Goal: Task Accomplishment & Management: Manage account settings

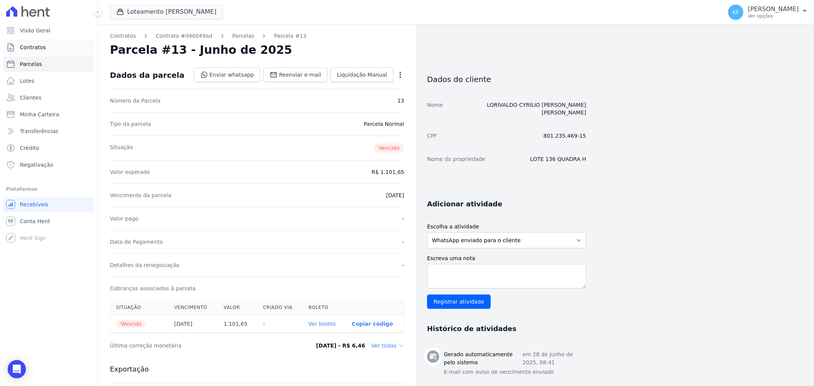
click at [35, 48] on span "Contratos" at bounding box center [33, 47] width 26 height 8
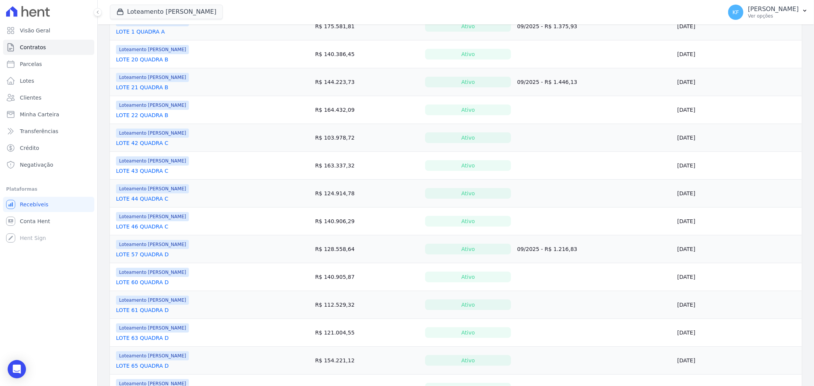
scroll to position [466, 0]
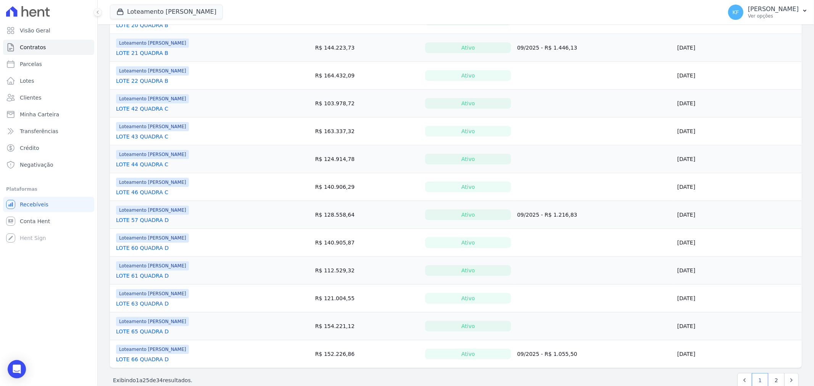
click at [141, 249] on link "LOTE 60 QUADRA D" at bounding box center [142, 248] width 53 height 8
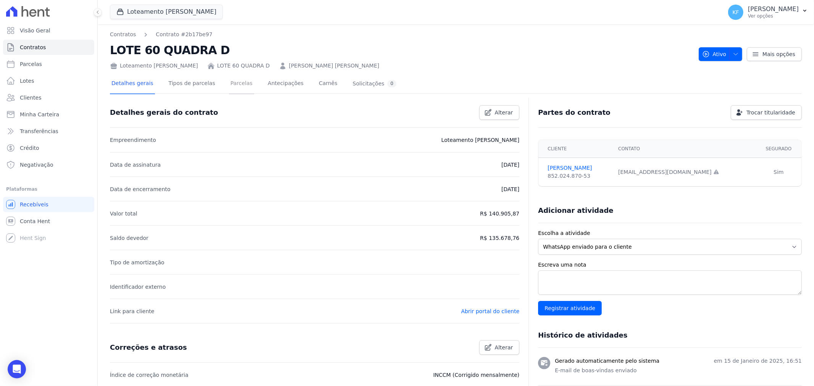
click at [233, 82] on link "Parcelas" at bounding box center [241, 84] width 25 height 20
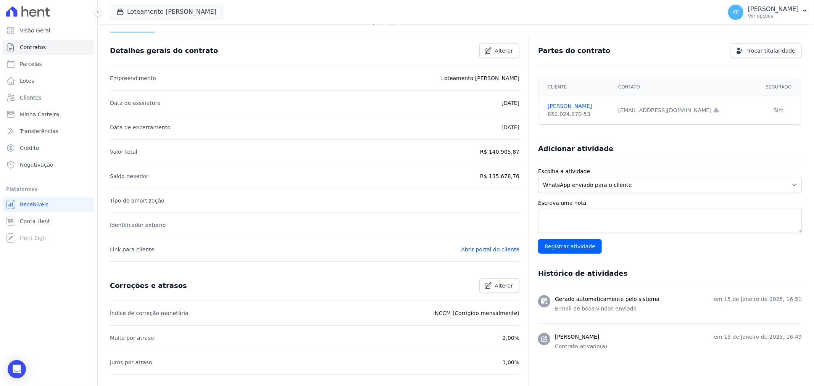
scroll to position [144, 0]
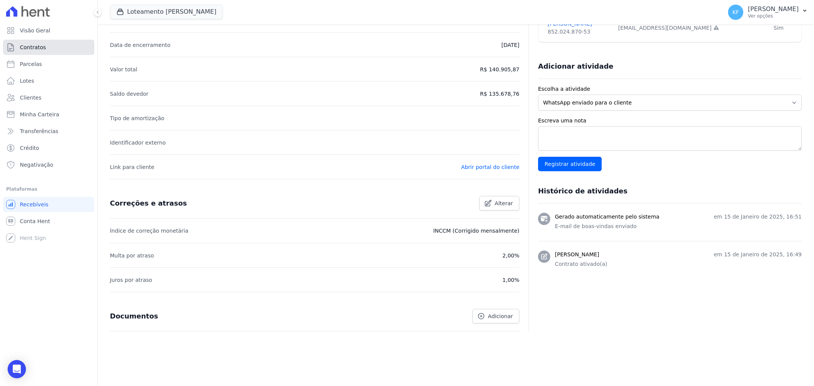
click at [40, 51] on span "Contratos" at bounding box center [33, 47] width 26 height 8
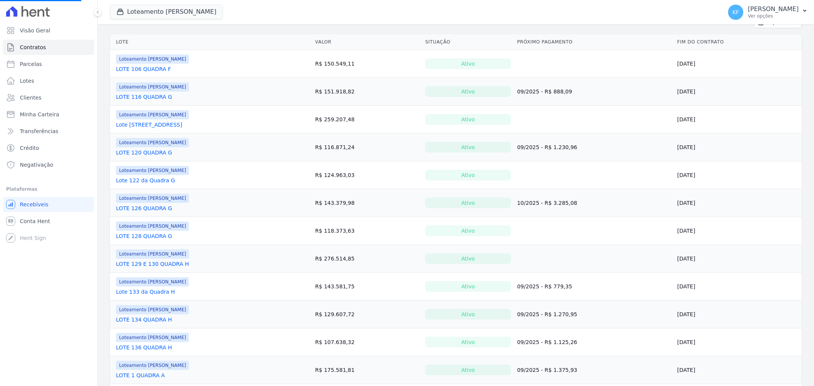
scroll to position [127, 0]
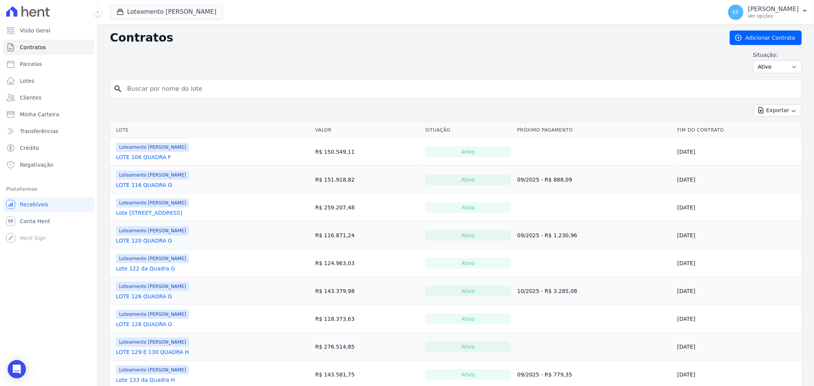
click at [150, 325] on link "LOTE 128 QUADRA G" at bounding box center [144, 324] width 56 height 8
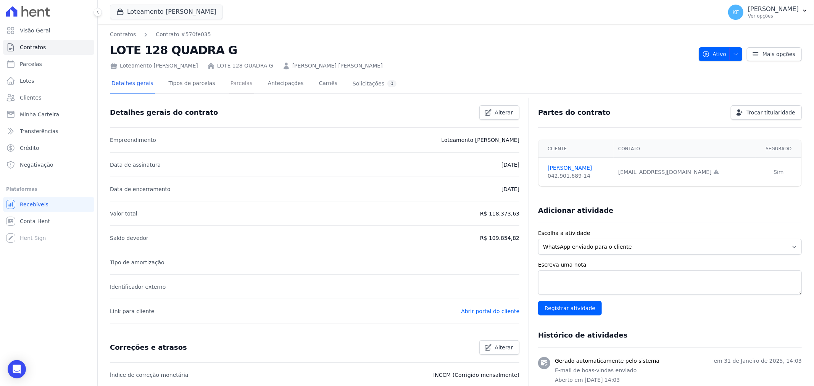
click at [229, 82] on link "Parcelas" at bounding box center [241, 84] width 25 height 20
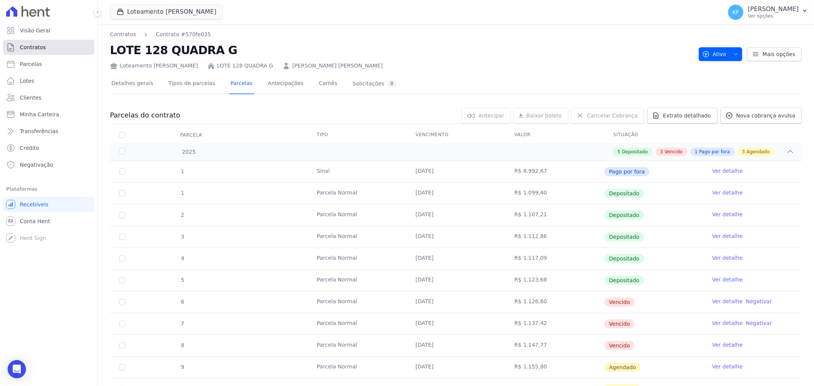
click at [50, 48] on link "Contratos" at bounding box center [48, 47] width 91 height 15
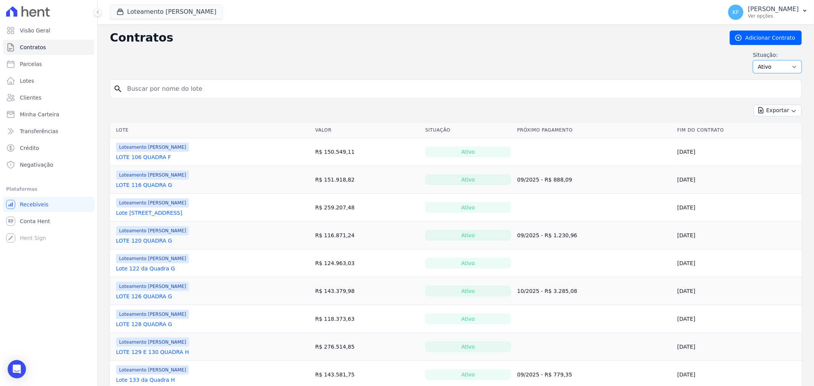
click at [757, 68] on select "Ativo Todos Pausado Distratado Rascunho Expirado Encerrado" at bounding box center [777, 66] width 49 height 13
click at [761, 67] on select "Ativo Todos Pausado Distratado Rascunho Expirado Encerrado" at bounding box center [777, 66] width 49 height 13
select select "draft"
click at [753, 60] on select "Ativo Todos Pausado Distratado Rascunho Expirado Encerrado" at bounding box center [777, 66] width 49 height 13
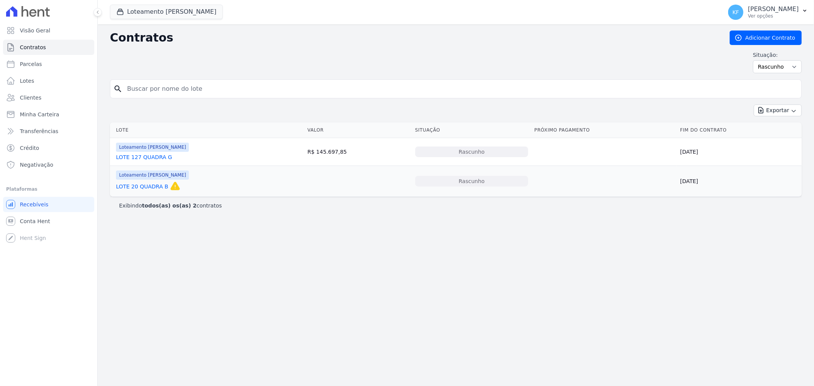
click at [149, 159] on link "LOTE 127 QUADRA G" at bounding box center [144, 157] width 56 height 8
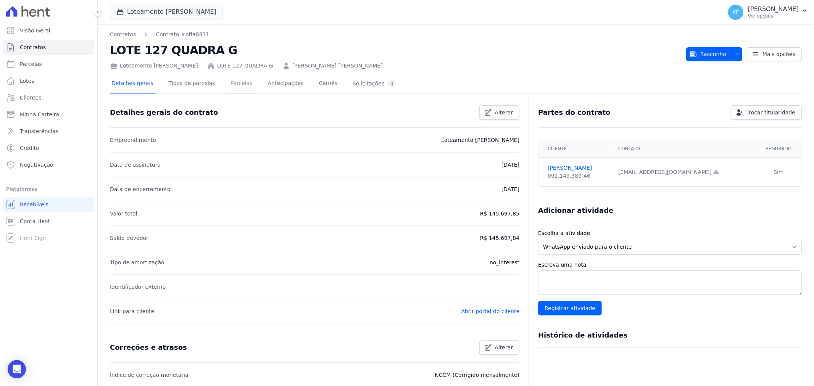
click at [231, 81] on link "Parcelas" at bounding box center [241, 84] width 25 height 20
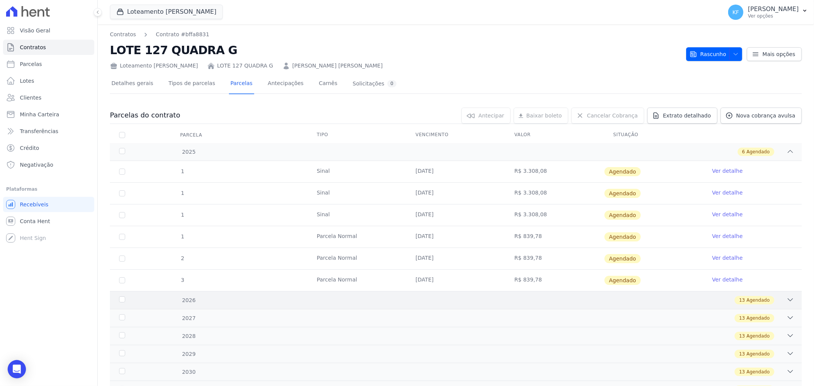
click at [376, 303] on div "13 Agendado" at bounding box center [490, 300] width 608 height 8
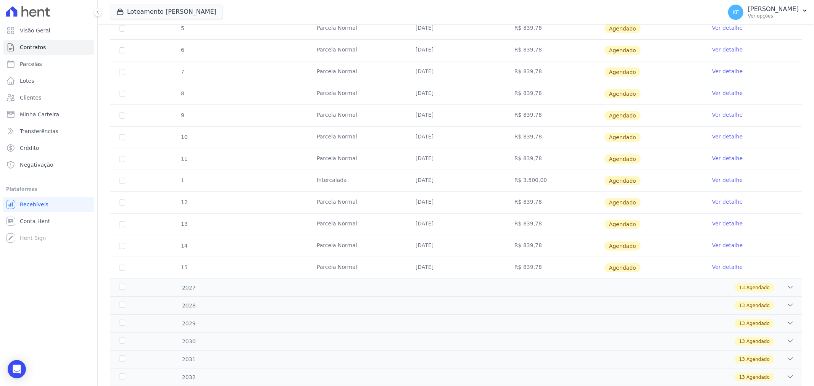
scroll to position [390, 0]
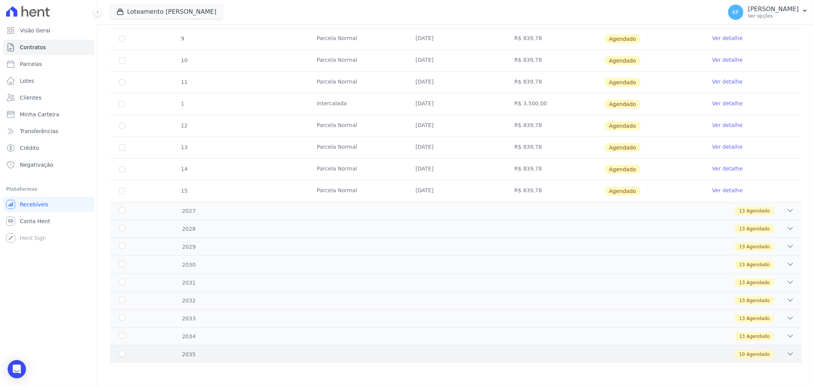
click at [318, 349] on div "2035 10 Agendado" at bounding box center [455, 354] width 691 height 18
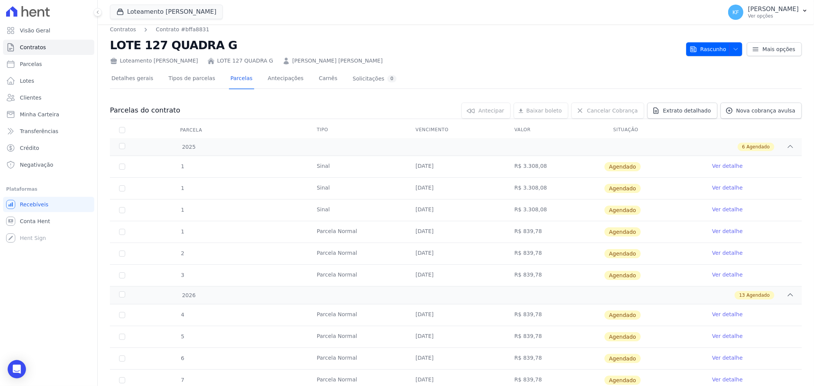
scroll to position [0, 0]
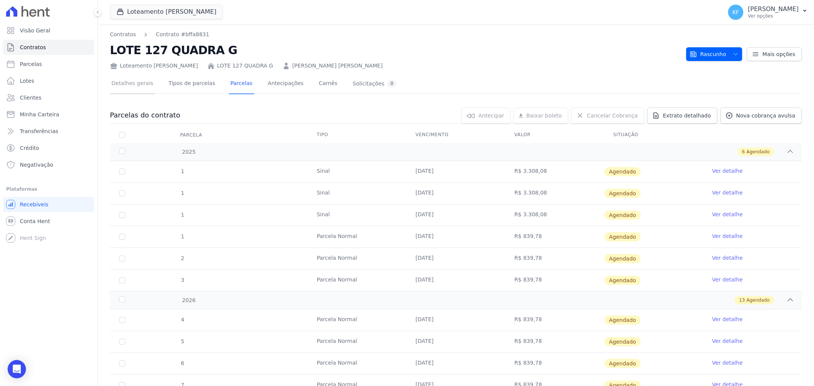
click at [145, 82] on link "Detalhes gerais" at bounding box center [132, 84] width 45 height 20
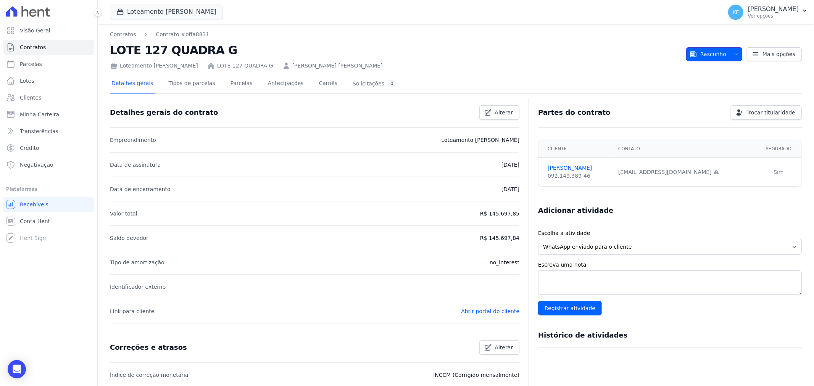
click at [723, 58] on button "Rascunho" at bounding box center [714, 54] width 56 height 14
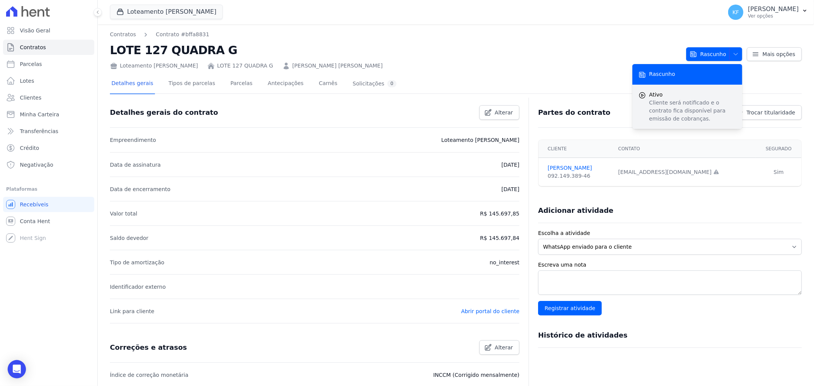
click at [662, 98] on span "Ativo" at bounding box center [692, 95] width 87 height 8
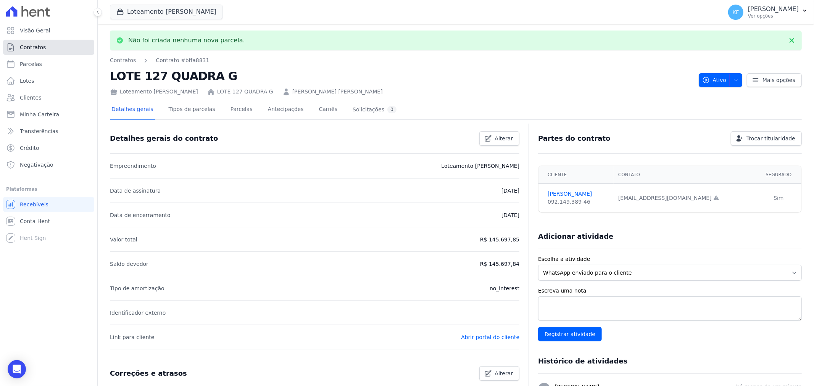
click at [31, 43] on span "Contratos" at bounding box center [33, 47] width 26 height 8
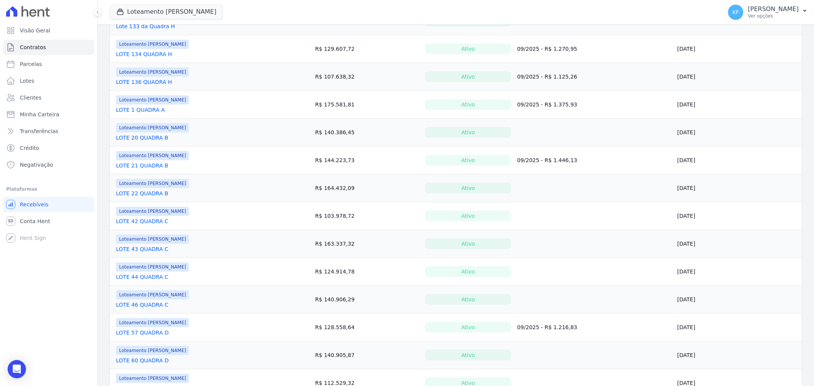
scroll to position [482, 0]
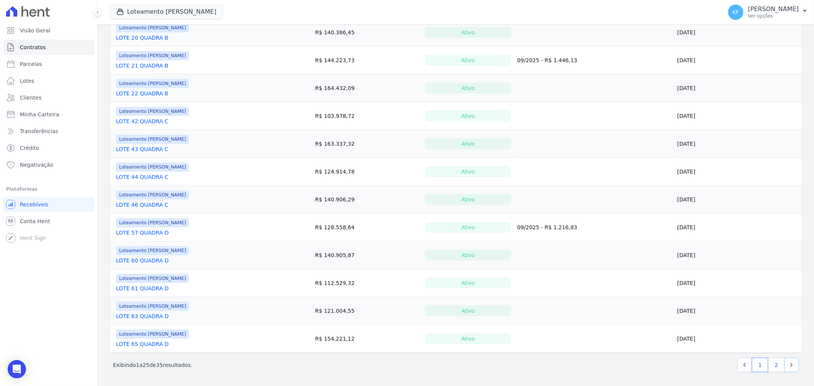
click at [784, 363] on link "Next" at bounding box center [791, 365] width 14 height 14
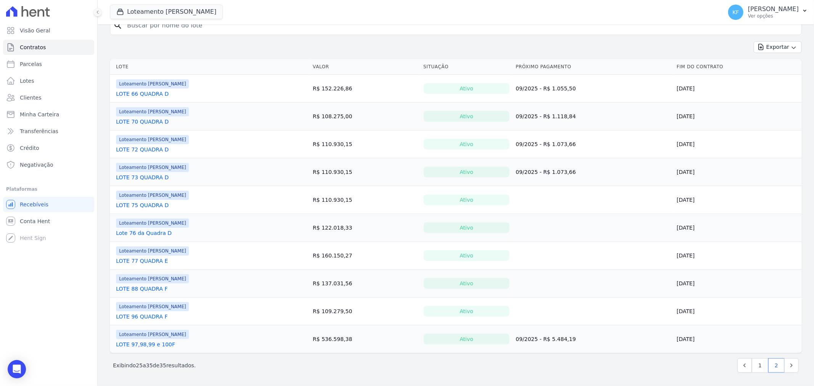
scroll to position [64, 0]
click at [751, 364] on link "1" at bounding box center [759, 365] width 16 height 14
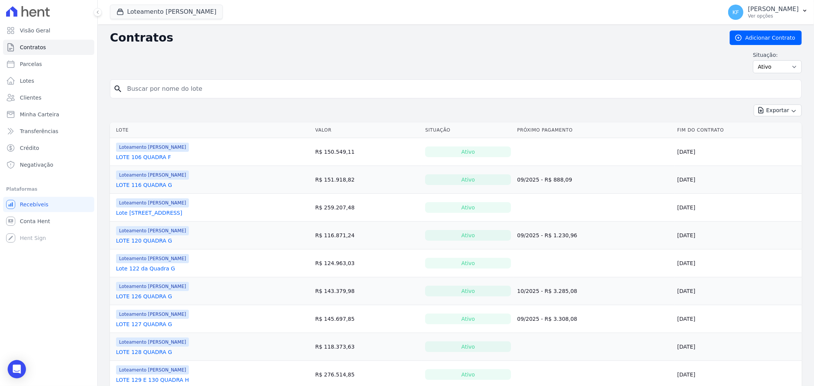
click at [151, 323] on link "LOTE 127 QUADRA G" at bounding box center [144, 324] width 56 height 8
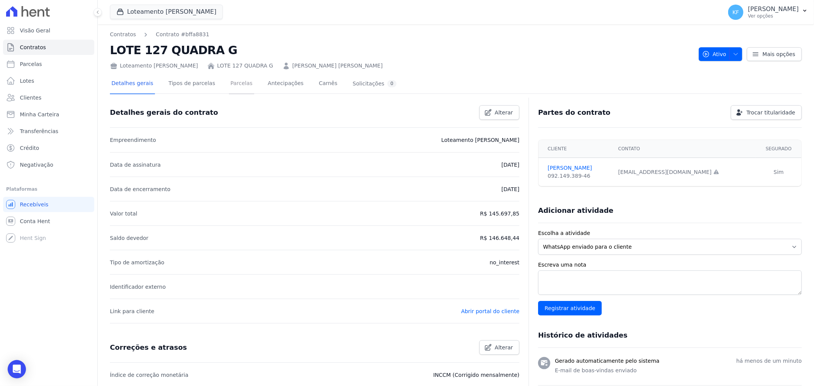
click at [237, 86] on link "Parcelas" at bounding box center [241, 84] width 25 height 20
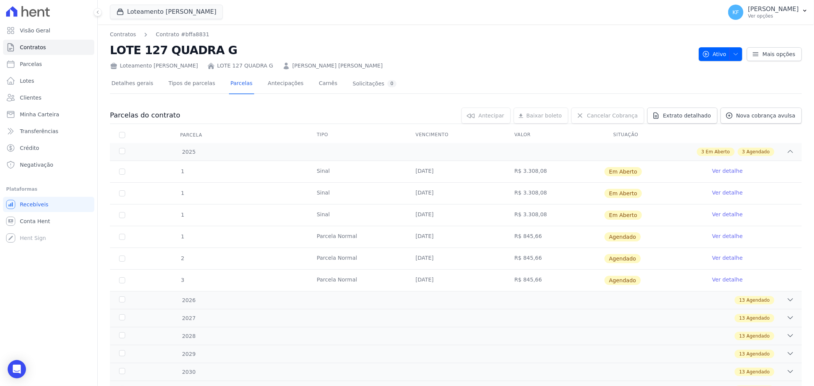
click at [721, 172] on link "Ver detalhe" at bounding box center [727, 171] width 31 height 8
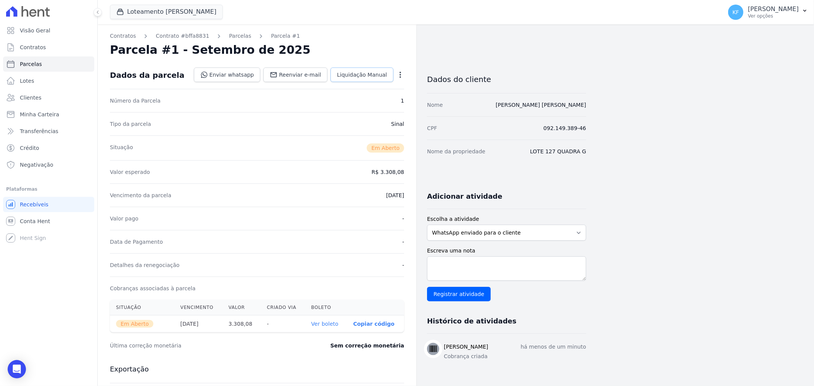
click at [367, 74] on span "Liquidação Manual" at bounding box center [362, 75] width 50 height 8
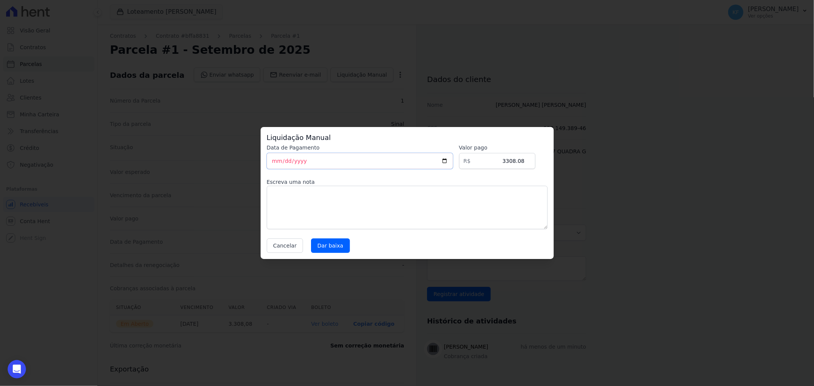
click at [448, 161] on input "[DATE]" at bounding box center [360, 161] width 186 height 16
type input "[DATE]"
click at [354, 199] on textarea at bounding box center [407, 207] width 281 height 43
type textarea "Pago via boleto Sicredi c/c Apan"
click at [329, 244] on input "Dar baixa" at bounding box center [330, 245] width 39 height 14
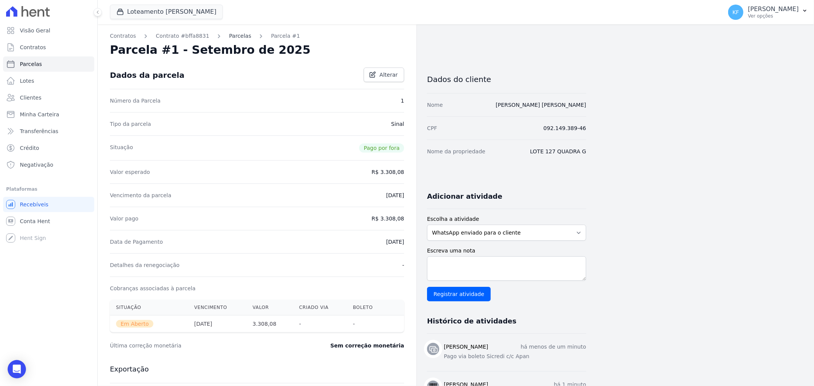
click at [229, 39] on link "Parcelas" at bounding box center [240, 36] width 22 height 8
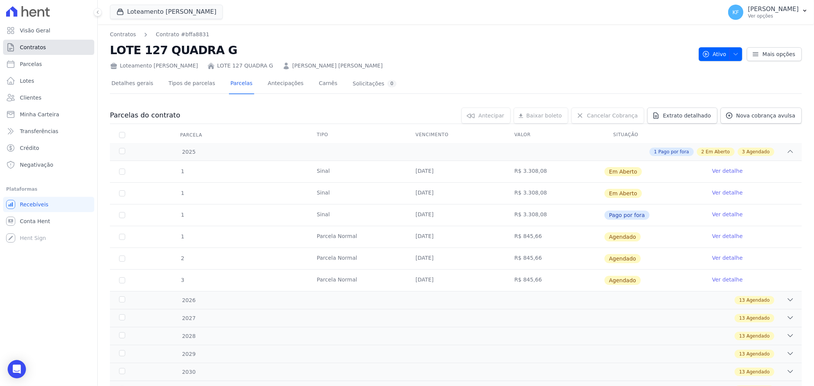
click at [35, 46] on span "Contratos" at bounding box center [33, 47] width 26 height 8
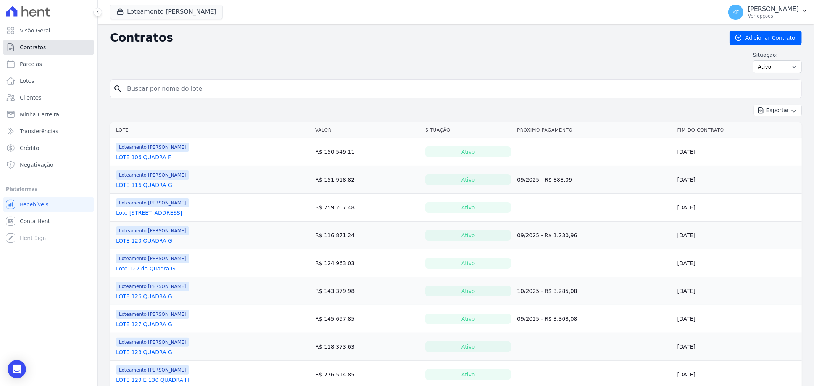
click at [42, 47] on span "Contratos" at bounding box center [33, 47] width 26 height 8
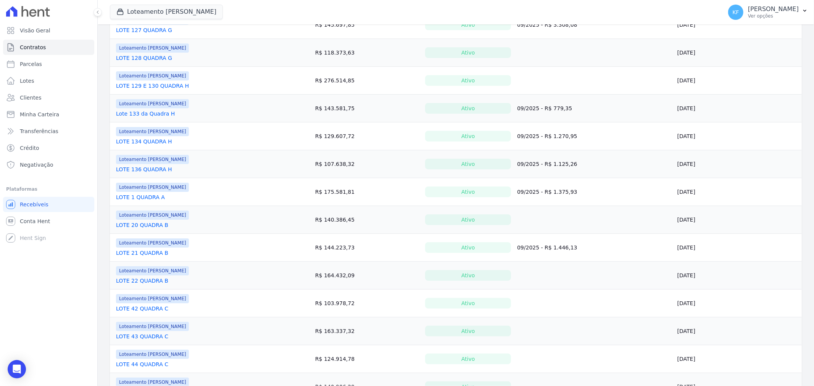
scroll to position [381, 0]
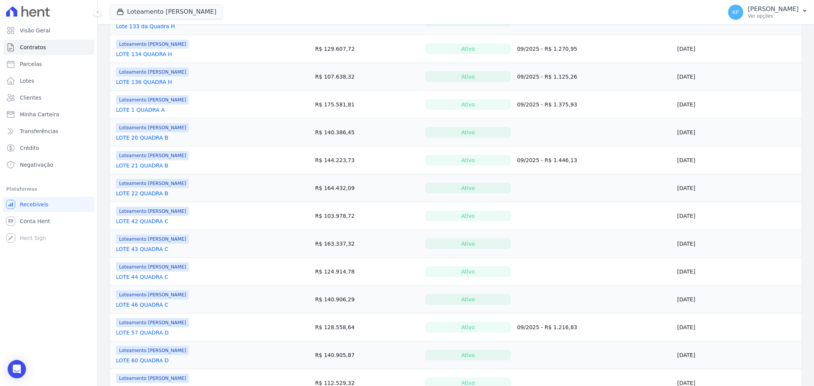
click at [141, 139] on link "LOTE 20 QUADRA B" at bounding box center [142, 138] width 52 height 8
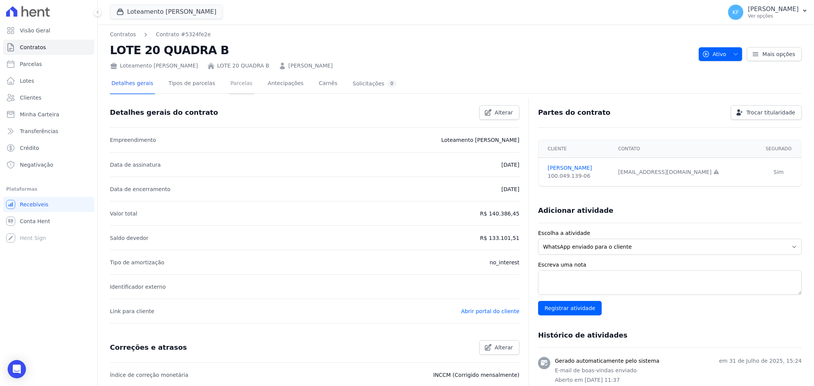
click at [233, 82] on link "Parcelas" at bounding box center [241, 84] width 25 height 20
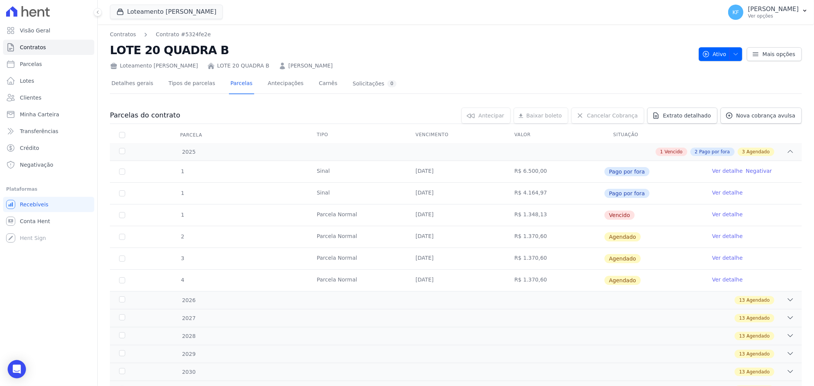
click at [716, 215] on link "Ver detalhe" at bounding box center [727, 215] width 31 height 8
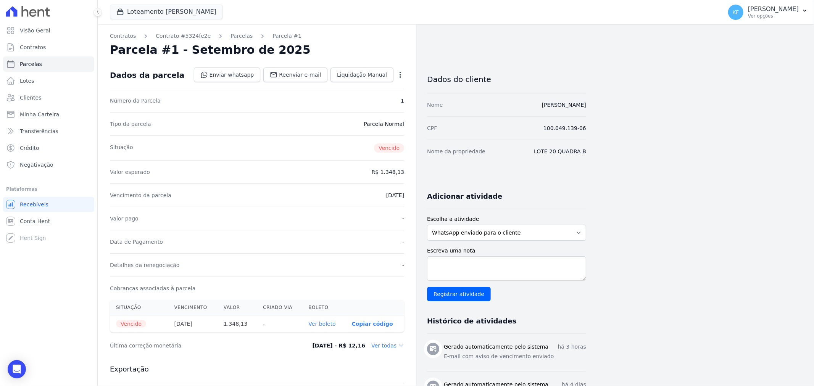
scroll to position [42, 0]
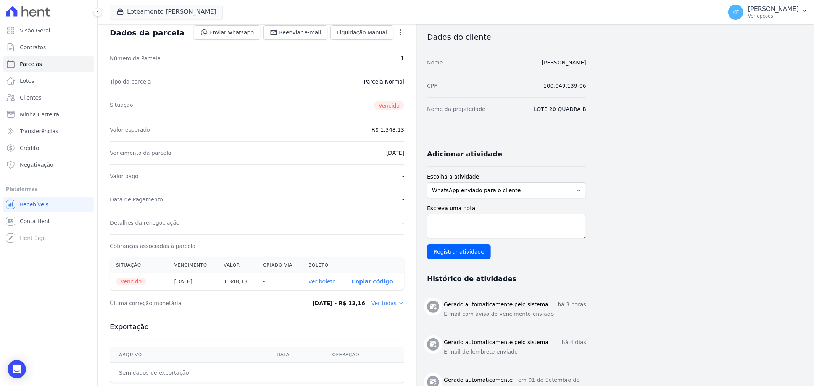
click at [323, 282] on link "Ver boleto" at bounding box center [322, 281] width 27 height 6
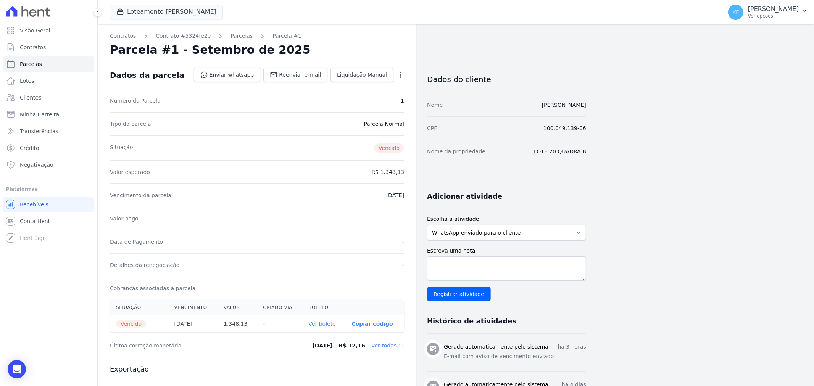
click at [234, 40] on div "Contratos Contrato #5324fe2e [GEOGRAPHIC_DATA] Parcela #1 [GEOGRAPHIC_DATA] #1 …" at bounding box center [257, 292] width 318 height 536
click at [234, 36] on link "Parcelas" at bounding box center [241, 36] width 22 height 8
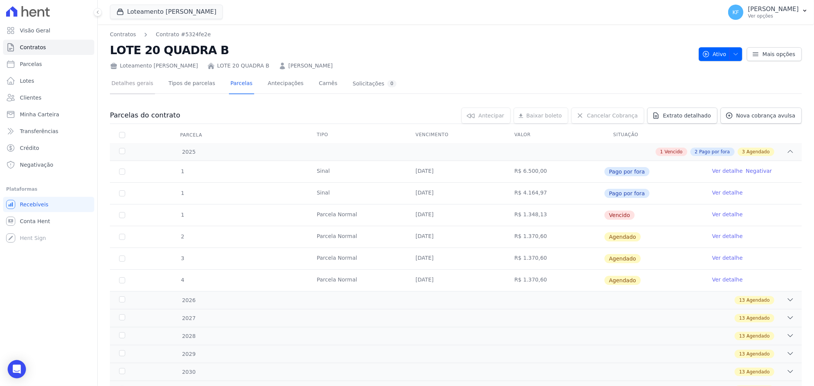
click at [143, 81] on link "Detalhes gerais" at bounding box center [132, 84] width 45 height 20
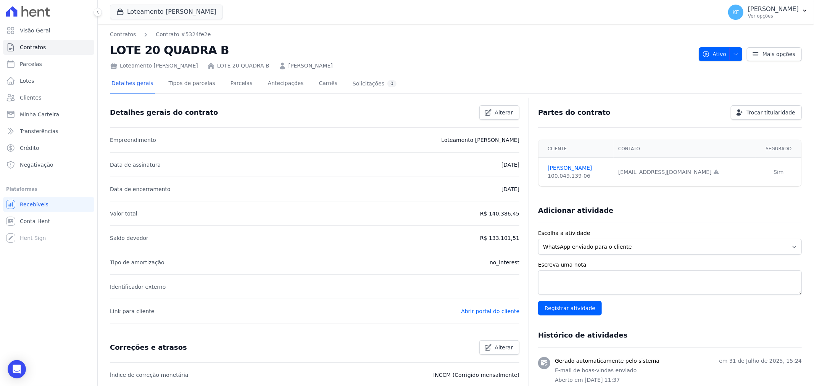
drag, startPoint x: 631, startPoint y: 172, endPoint x: 691, endPoint y: 176, distance: 59.6
click at [691, 176] on td "[EMAIL_ADDRESS][DOMAIN_NAME] Email e telefone não confirmados." at bounding box center [684, 172] width 142 height 29
copy div "[EMAIL_ADDRESS][DOMAIN_NAME]"
click at [568, 169] on link "[PERSON_NAME]" at bounding box center [577, 168] width 61 height 8
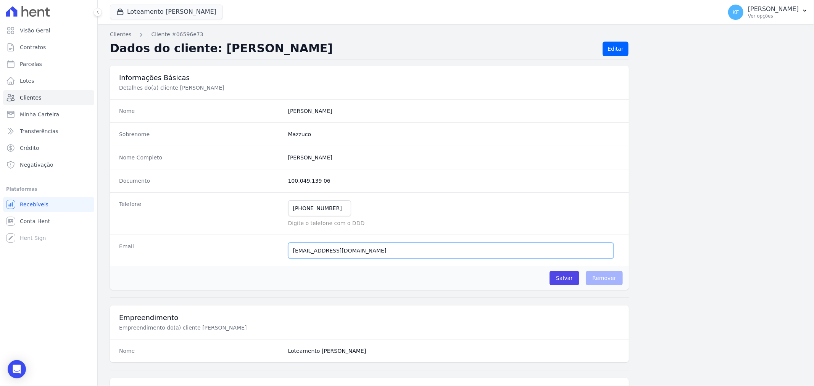
click at [369, 245] on input "[EMAIL_ADDRESS][DOMAIN_NAME]" at bounding box center [450, 251] width 325 height 16
drag, startPoint x: 371, startPoint y: 248, endPoint x: 222, endPoint y: 249, distance: 149.1
click at [222, 249] on div "Email [EMAIL_ADDRESS][DOMAIN_NAME] E-mail enviado. Aguardando confirmação.." at bounding box center [369, 251] width 519 height 32
paste input "[PERSON_NAME][EMAIL_ADDRESS][DOMAIN_NAME]"
click at [289, 252] on input "[PERSON_NAME][EMAIL_ADDRESS][DOMAIN_NAME]" at bounding box center [450, 251] width 325 height 16
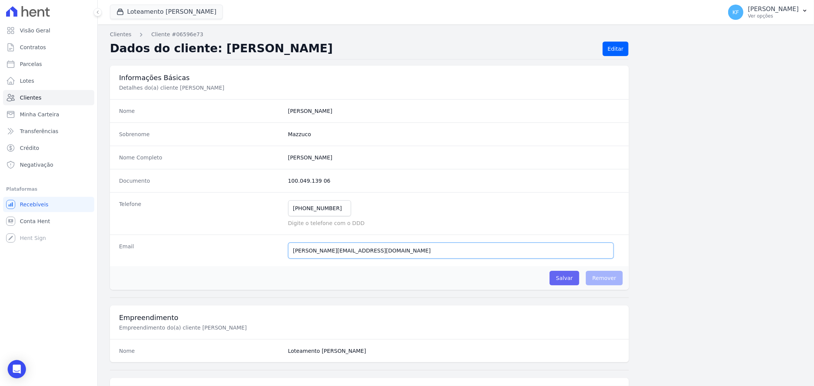
type input "[PERSON_NAME][EMAIL_ADDRESS][DOMAIN_NAME]"
click at [564, 277] on input "Salvar" at bounding box center [564, 278] width 30 height 14
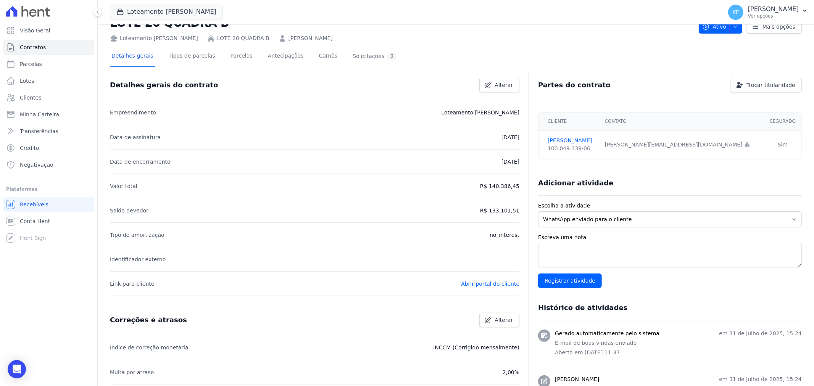
scroll to position [42, 0]
